Goal: Information Seeking & Learning: Learn about a topic

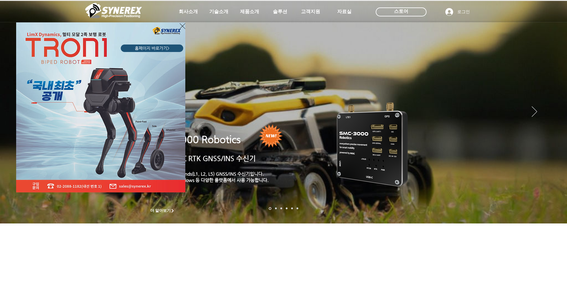
click at [182, 25] on icon "사이트로 돌아가기" at bounding box center [183, 25] width 6 height 7
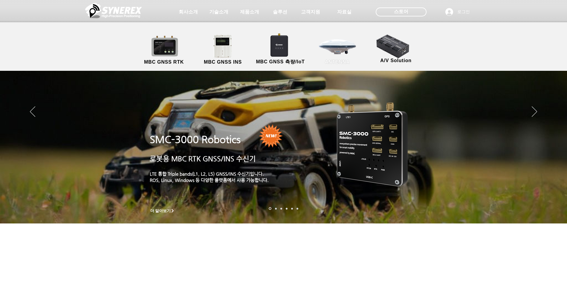
click at [341, 47] on link "ANTENNA" at bounding box center [338, 49] width 54 height 31
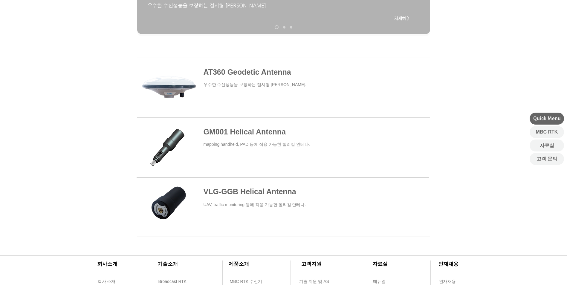
scroll to position [209, 0]
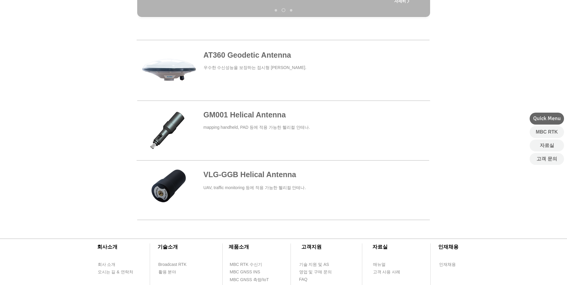
click at [221, 129] on span at bounding box center [283, 130] width 293 height 53
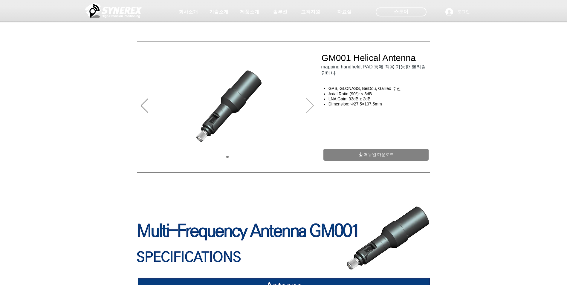
click at [312, 108] on icon "다음" at bounding box center [309, 105] width 7 height 15
click at [312, 107] on icon "다음" at bounding box center [309, 105] width 7 height 15
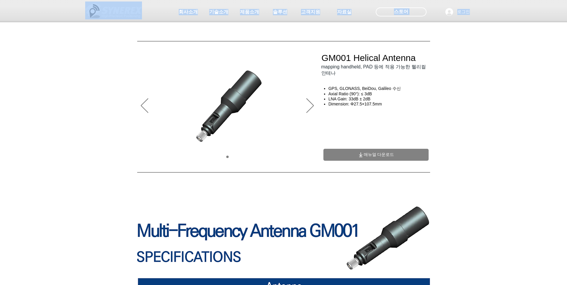
drag, startPoint x: 399, startPoint y: 110, endPoint x: 370, endPoint y: 77, distance: 43.6
click at [370, 77] on div at bounding box center [283, 44] width 567 height 88
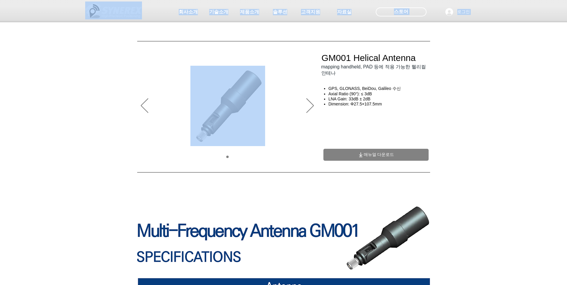
drag, startPoint x: 353, startPoint y: 55, endPoint x: 415, endPoint y: 126, distance: 94.9
click at [415, 126] on div "main content" at bounding box center [376, 173] width 110 height 107
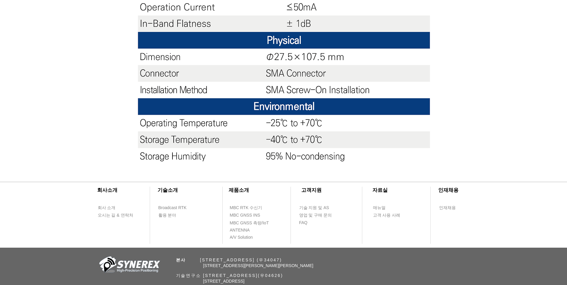
scroll to position [568, 0]
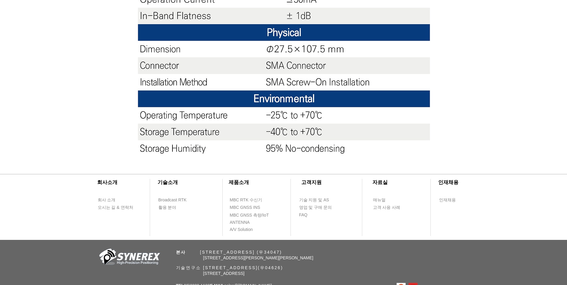
drag, startPoint x: 399, startPoint y: 170, endPoint x: 459, endPoint y: 217, distance: 76.9
click at [459, 217] on div at bounding box center [283, 201] width 567 height 77
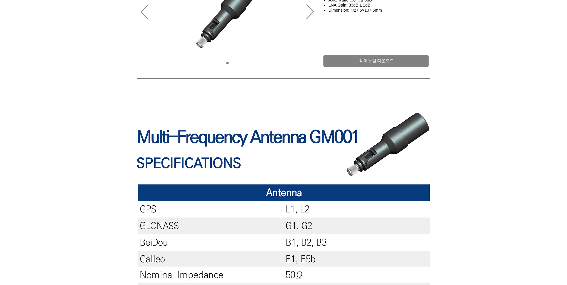
scroll to position [0, 0]
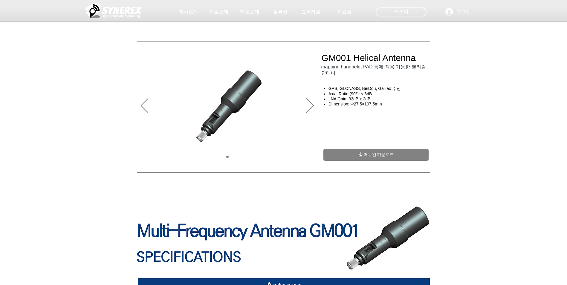
click at [398, 150] on div "main content" at bounding box center [376, 173] width 110 height 107
click at [397, 155] on span "매뉴얼 다운로드" at bounding box center [375, 155] width 105 height 12
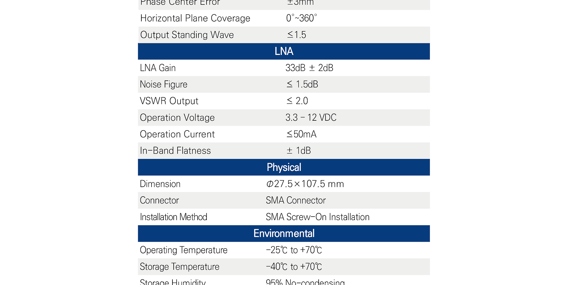
scroll to position [604, 0]
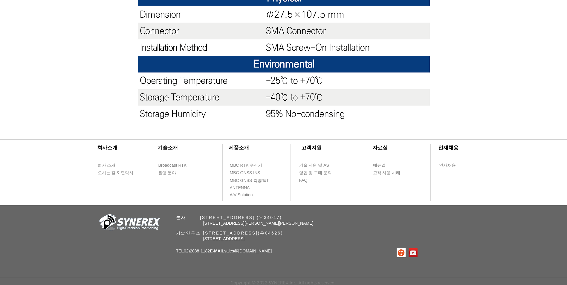
drag, startPoint x: 470, startPoint y: 167, endPoint x: 468, endPoint y: 195, distance: 28.2
click at [468, 195] on div at bounding box center [283, 167] width 567 height 77
drag, startPoint x: 275, startPoint y: 193, endPoint x: 230, endPoint y: 148, distance: 63.6
click at [230, 148] on div "​회사소개 ​기술소개 회사 소개 Broadcast RTK 오시는 길 & 연락처 활용 분야 ​제품소개 ​고객지원 ​자료실 ​인재채용 MBC RT…" at bounding box center [283, 167] width 567 height 77
drag, startPoint x: 230, startPoint y: 148, endPoint x: 211, endPoint y: 144, distance: 18.9
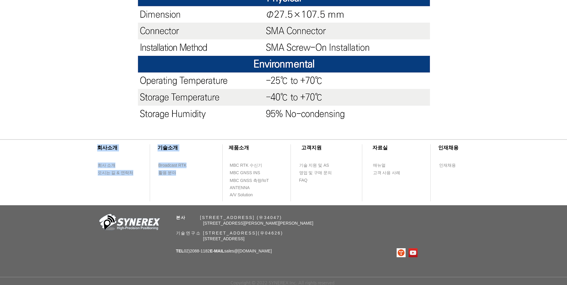
click at [211, 144] on div at bounding box center [283, 167] width 567 height 77
click at [254, 164] on span "MBC RTK 수신기" at bounding box center [246, 166] width 33 height 6
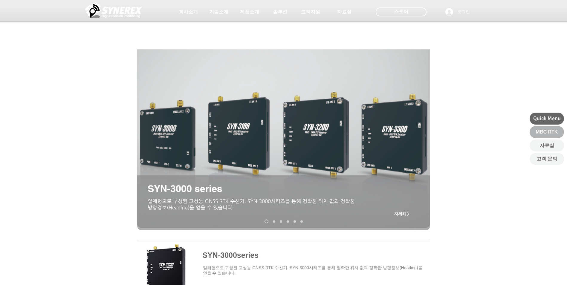
click at [556, 134] on span "MBC RTK" at bounding box center [547, 132] width 22 height 7
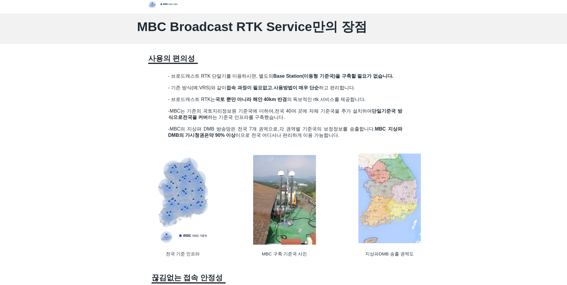
scroll to position [448, 0]
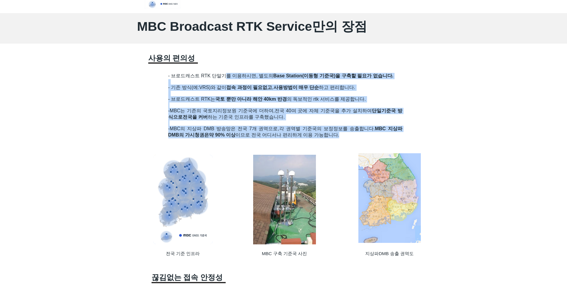
drag, startPoint x: 346, startPoint y: 134, endPoint x: 224, endPoint y: 77, distance: 134.6
click at [224, 77] on div "- 브로드캐스트 RTK 단말기를 이용하시면, 별도의 Base Station(이동형 기준국)을 구축할 필요가 없습니다. - 기존 방식(예:VRS…" at bounding box center [285, 110] width 234 height 74
click at [224, 77] on span "- 브로드캐스트 RTK 단말기를 이용하시면, 별도의 Base Station(이동형 기준국)을 구축할 필요가 없습니다." at bounding box center [280, 75] width 225 height 5
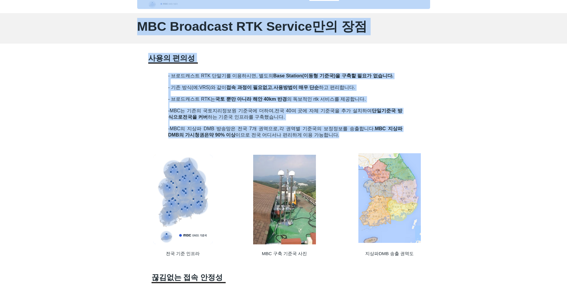
drag, startPoint x: 159, startPoint y: 73, endPoint x: 374, endPoint y: 139, distance: 224.8
click at [374, 138] on p "-MBC의 지상파 DMB 방송망은 전국 7개 권역으로, 각 권역별 기준국의 보정정보를 송출합니다. MBC 지상파 DMB의 가시청권은 약 90%…" at bounding box center [285, 132] width 234 height 13
drag, startPoint x: 369, startPoint y: 137, endPoint x: 308, endPoint y: 71, distance: 90.3
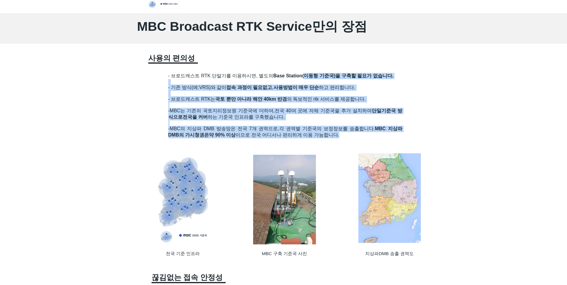
drag, startPoint x: 305, startPoint y: 76, endPoint x: 353, endPoint y: 136, distance: 77.1
click at [353, 136] on div "- 브로드캐스트 RTK 단말기를 이용하시면, 별도의 Base Station(이동형 기준국)을 구축할 필요가 없습니다. - 기존 방식(예:VRS…" at bounding box center [285, 110] width 234 height 74
click at [353, 136] on p "-MBC의 지상파 DMB 방송망은 전국 7개 권역으로, 각 권역별 기준국의 보정정보를 송출합니다. MBC 지상파 DMB의 가시청권은 약 90%…" at bounding box center [285, 132] width 234 height 13
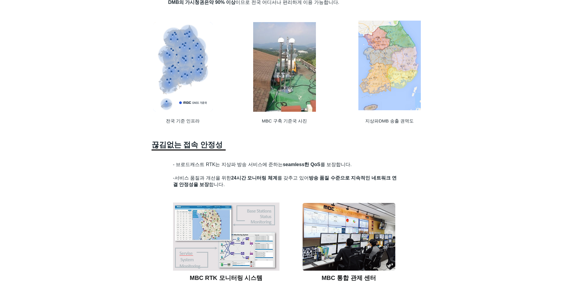
scroll to position [628, 0]
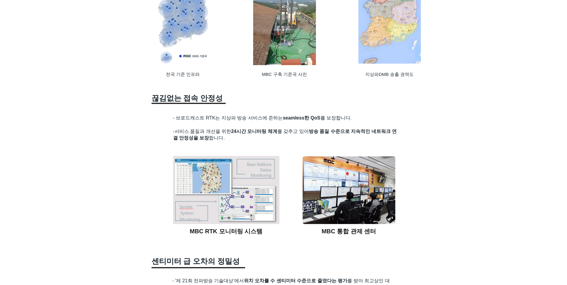
drag, startPoint x: 163, startPoint y: 121, endPoint x: 272, endPoint y: 141, distance: 110.6
click at [272, 141] on section "MBC Broadcast RTK Service만의 장점 ​사용의 편의성 - 브로드캐스트 RTK 단말기를 이용하시면, 별도의 Base Stati…" at bounding box center [283, 249] width 567 height 1017
click at [272, 141] on h2 "- 브로드캐스트 RTK는 지상파 방송 서비스에 준하는 seamless한 QoS 를 보장합니다. -서비스 품질과 개선을 위한 24시간 모니터링 …" at bounding box center [286, 128] width 227 height 27
drag, startPoint x: 256, startPoint y: 141, endPoint x: 175, endPoint y: 122, distance: 83.0
click at [175, 122] on h2 "- 브로드캐스트 RTK는 지상파 방송 서비스에 준하는 seamless한 QoS 를 보장합니다. -서비스 품질과 개선을 위한 24시간 모니터링 …" at bounding box center [286, 128] width 227 height 27
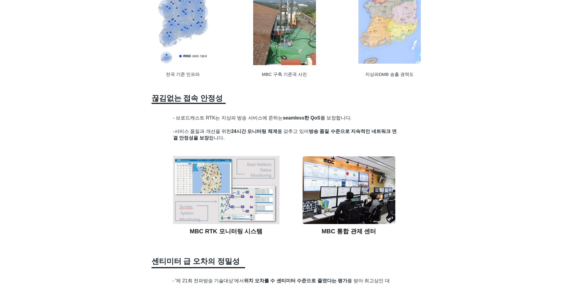
click at [175, 122] on span "- 브로드캐스트 RTK는 지상파 방송 서비스에 준하는 seamless한 QoS 를 보장합니다. -서비스 품질과 개선을 위한 24시간 모니터링 …" at bounding box center [285, 127] width 224 height 25
drag, startPoint x: 173, startPoint y: 120, endPoint x: 258, endPoint y: 140, distance: 87.2
click at [258, 140] on h2 "- 브로드캐스트 RTK는 지상파 방송 서비스에 준하는 seamless한 QoS 를 보장합니다. -서비스 품질과 개선을 위한 24시간 모니터링 …" at bounding box center [286, 128] width 227 height 27
drag, startPoint x: 195, startPoint y: 133, endPoint x: 181, endPoint y: 119, distance: 19.4
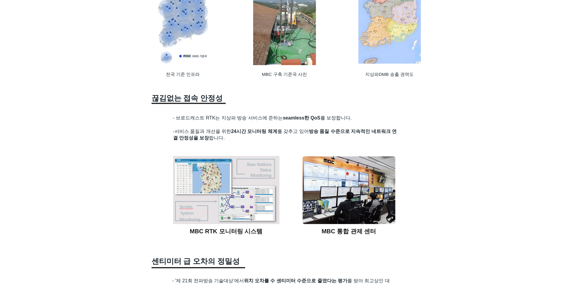
click at [181, 119] on h2 "- 브로드캐스트 RTK는 지상파 방송 서비스에 준하는 seamless한 QoS 를 보장합니다. -서비스 품질과 개선을 위한 24시간 모니터링 …" at bounding box center [286, 128] width 227 height 27
click at [181, 119] on span "- 브로드캐스트 RTK는 지상파 방송 서비스에 준하는 seamless한 QoS 를 보장합니다. -서비스 품질과 개선을 위한 24시간 모니터링 …" at bounding box center [285, 127] width 224 height 25
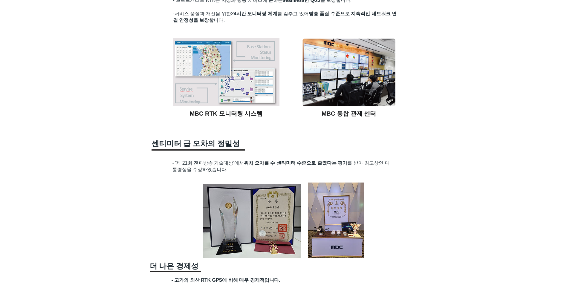
scroll to position [747, 0]
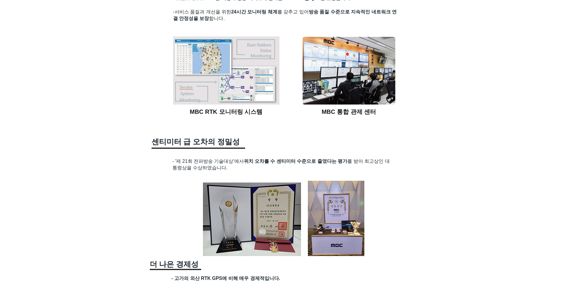
drag, startPoint x: 441, startPoint y: 134, endPoint x: 412, endPoint y: 167, distance: 44.3
click at [435, 167] on div at bounding box center [283, 130] width 567 height 1017
drag, startPoint x: 169, startPoint y: 165, endPoint x: 252, endPoint y: 170, distance: 82.9
click at [252, 170] on section "MBC Broadcast RTK Service만의 장점 ​사용의 편의성 - 브로드캐스트 RTK 단말기를 이용하시면, 별도의 Base Stati…" at bounding box center [283, 130] width 567 height 1017
click at [252, 170] on h2 "- '제 21회 전파방송 기술대상'에서 위치 오차를 수 센티미터 수준으로 줄였다는 평가 를 받아 최고상인 대통령상을 수상하였습니다." at bounding box center [283, 164] width 222 height 13
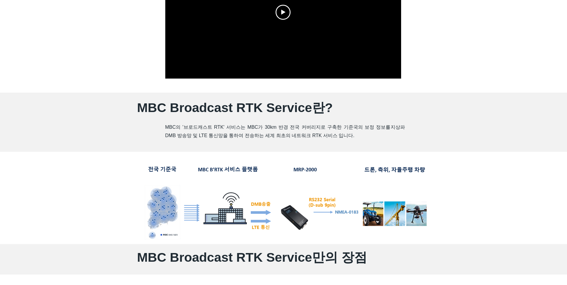
scroll to position [0, 0]
